Goal: Task Accomplishment & Management: Complete application form

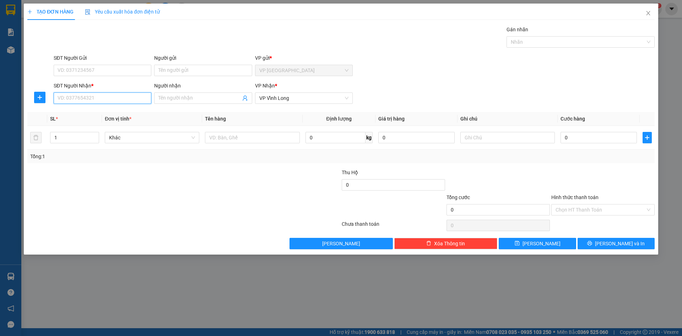
click at [92, 101] on input "SĐT Người Nhận *" at bounding box center [103, 97] width 98 height 11
type input "0939650560"
click at [188, 101] on input "Người nhận" at bounding box center [199, 98] width 82 height 8
type input "[PERSON_NAME]"
click at [230, 140] on input "text" at bounding box center [252, 137] width 94 height 11
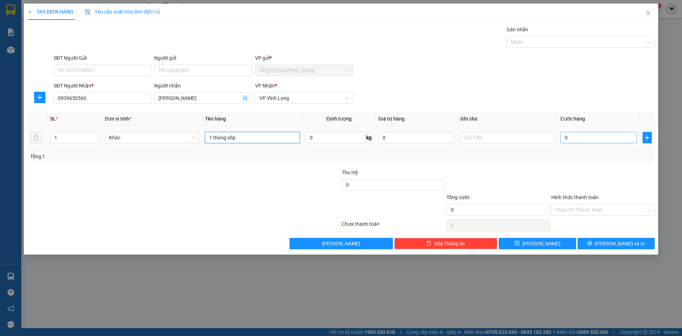
type input "1 thùng xốp"
click at [561, 140] on input "0" at bounding box center [599, 137] width 76 height 11
click at [562, 139] on input "0" at bounding box center [599, 137] width 76 height 11
type input "10"
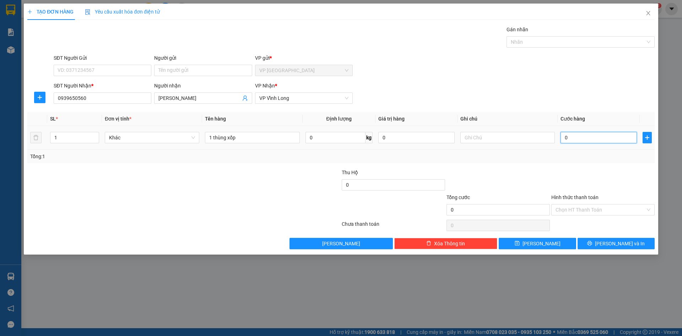
type input "10"
type input "100"
type input "1.000"
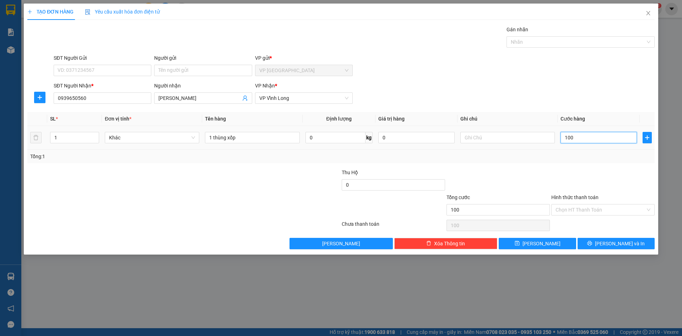
type input "1.000"
type input "10.000"
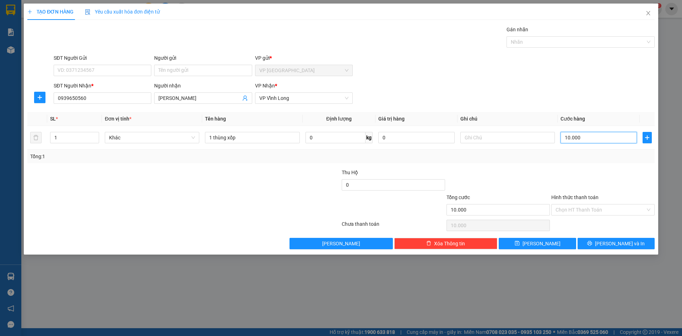
type input "10.000"
click at [588, 173] on div at bounding box center [603, 180] width 105 height 25
click at [616, 246] on span "[PERSON_NAME] và In" at bounding box center [620, 243] width 50 height 8
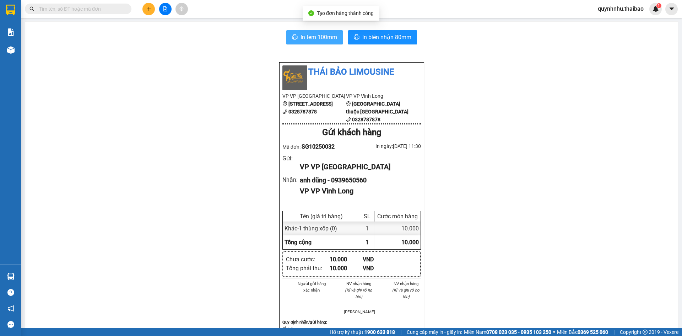
click at [326, 34] on span "In tem 100mm" at bounding box center [319, 37] width 37 height 9
click at [317, 36] on span "In tem 100mm" at bounding box center [319, 37] width 37 height 9
click at [318, 37] on span "In tem 100mm" at bounding box center [319, 37] width 37 height 9
click at [301, 35] on span "In tem 100mm" at bounding box center [319, 37] width 37 height 9
click at [310, 40] on span "In tem 100mm" at bounding box center [319, 37] width 37 height 9
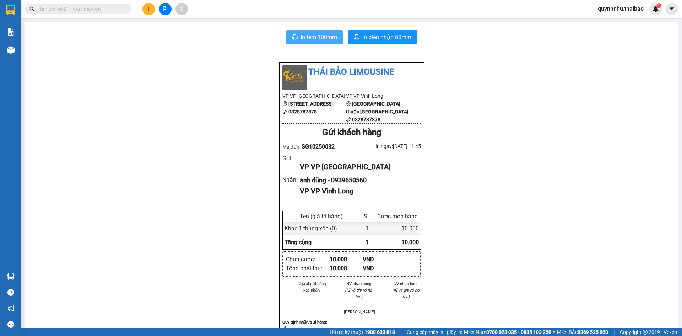
click at [309, 36] on span "In tem 100mm" at bounding box center [319, 37] width 37 height 9
click at [307, 39] on span "In tem 100mm" at bounding box center [319, 37] width 37 height 9
